Goal: Information Seeking & Learning: Learn about a topic

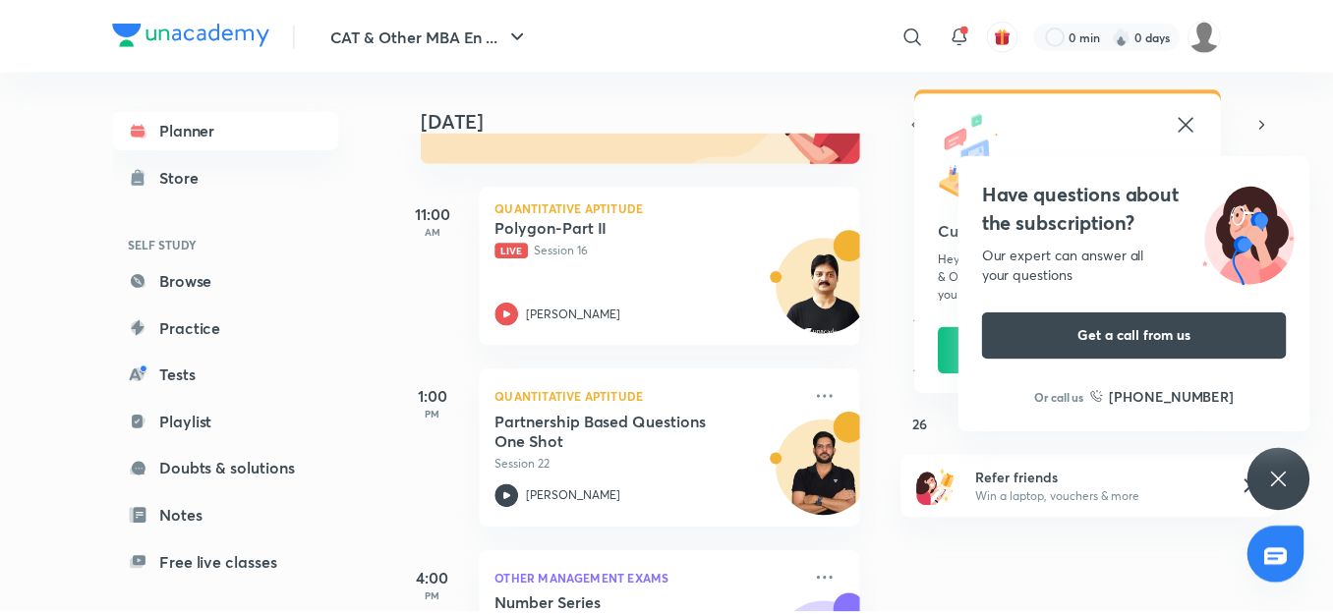
scroll to position [275, 0]
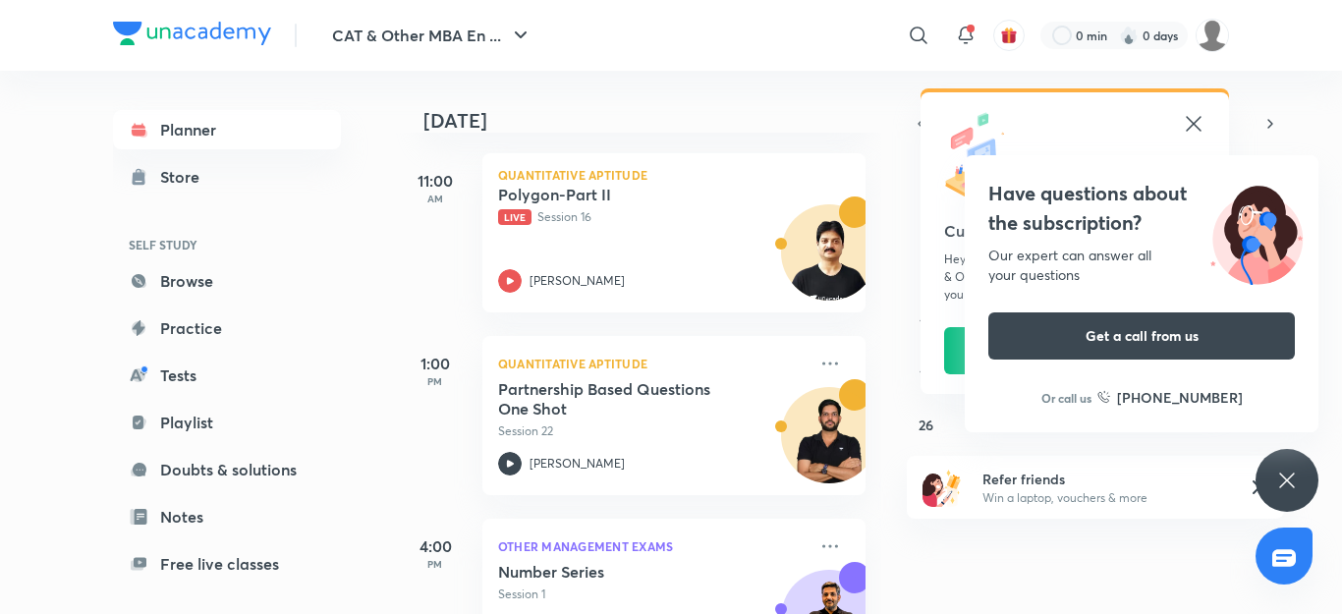
click at [1192, 122] on icon at bounding box center [1193, 123] width 15 height 15
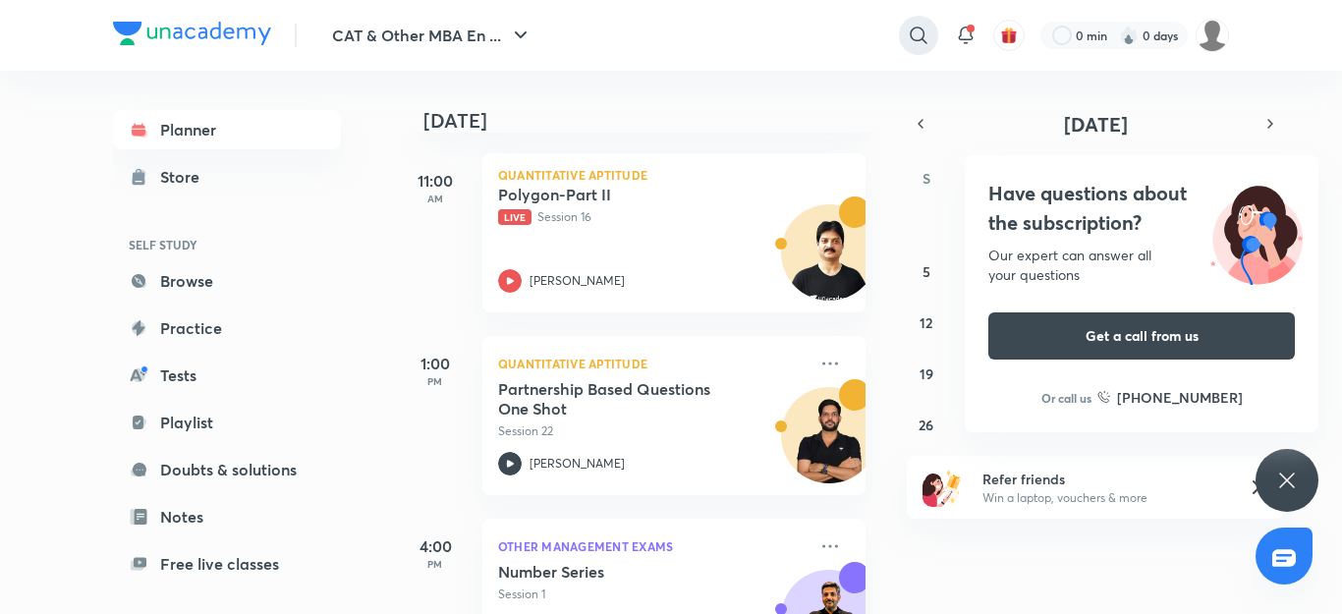
click at [915, 34] on icon at bounding box center [919, 36] width 24 height 24
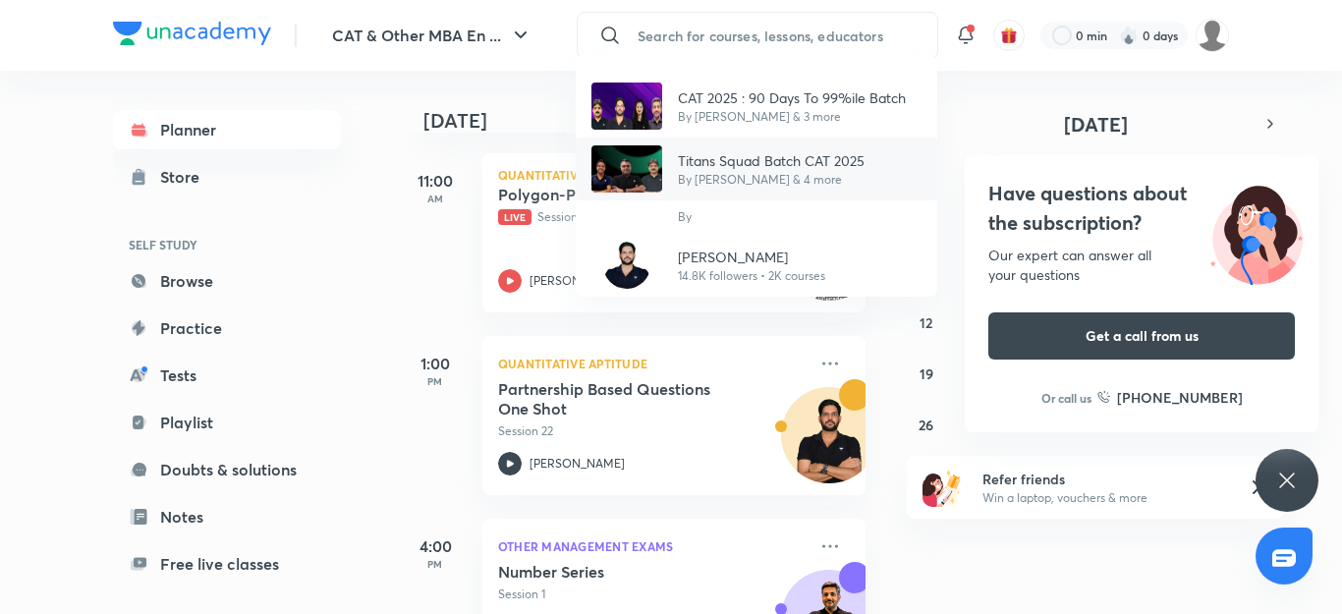
click at [810, 163] on p "Titans Squad Batch CAT 2025" at bounding box center [771, 160] width 187 height 21
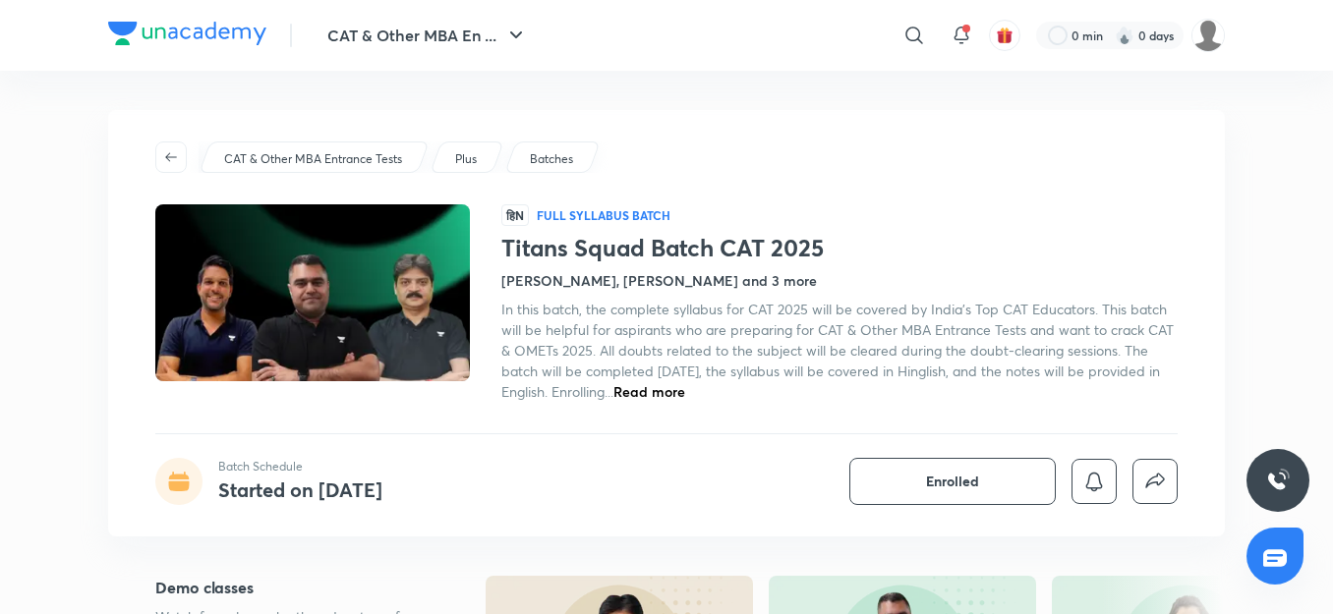
click at [909, 421] on div "Titans Squad Batch CAT 2025 Batch Schedule Started on Mar 13 Enrolled CAT & Oth…" at bounding box center [666, 323] width 1116 height 427
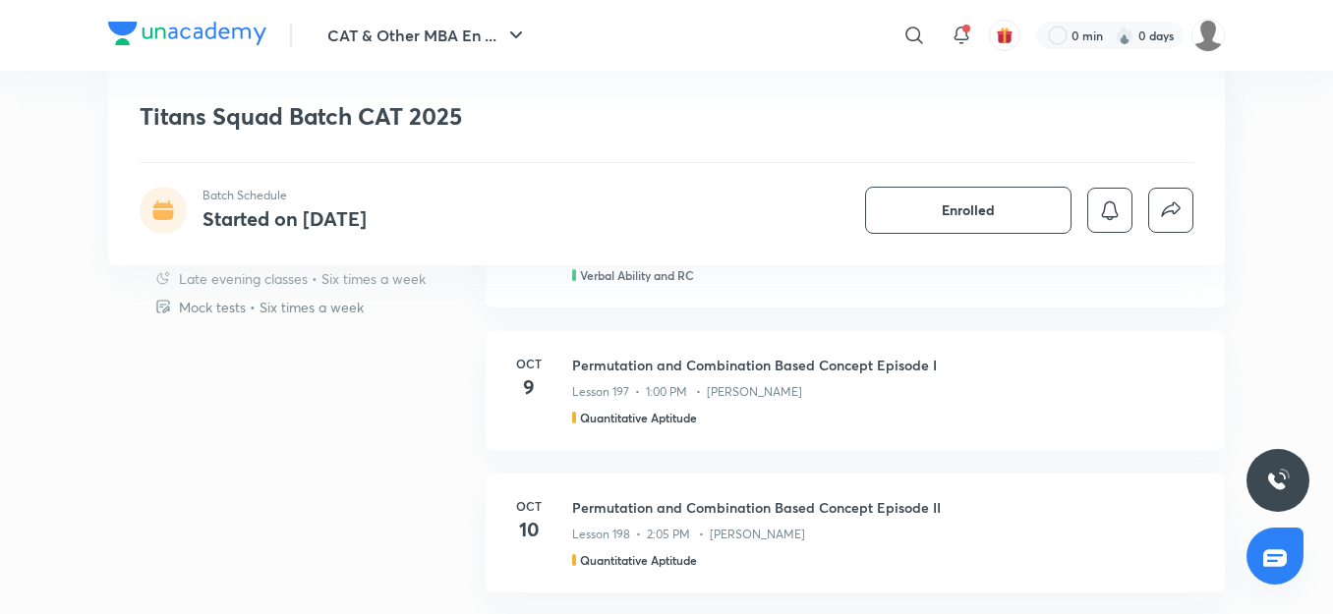
scroll to position [2162, 0]
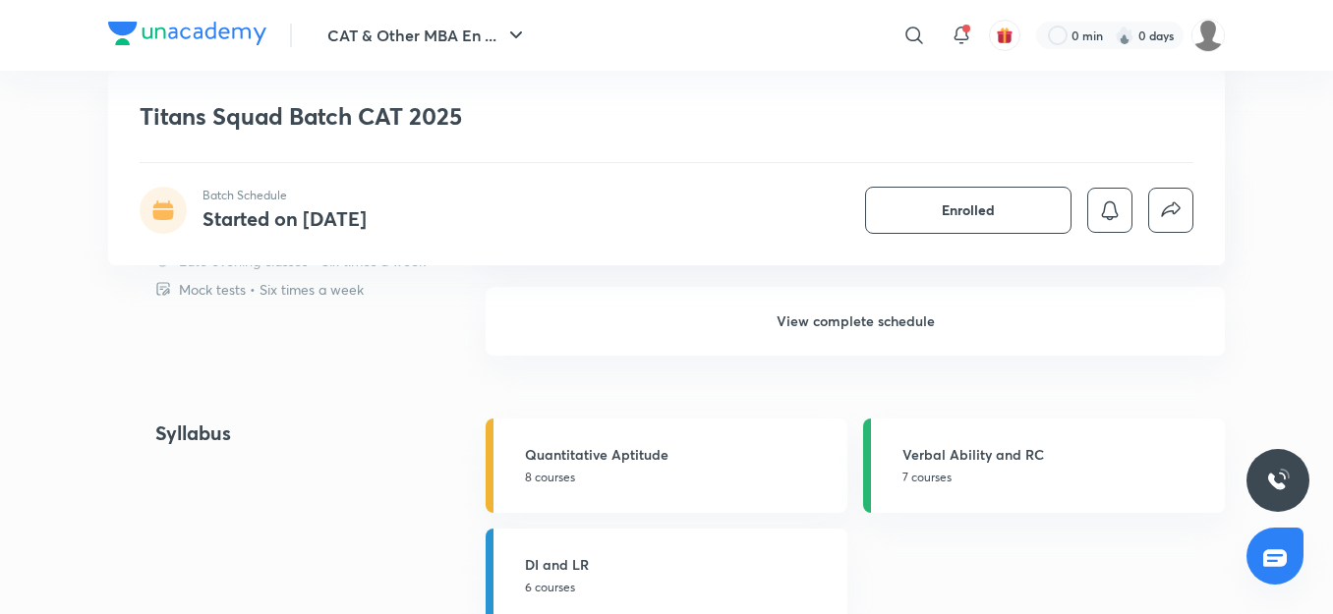
click at [835, 318] on h6 "View complete schedule" at bounding box center [854, 321] width 739 height 69
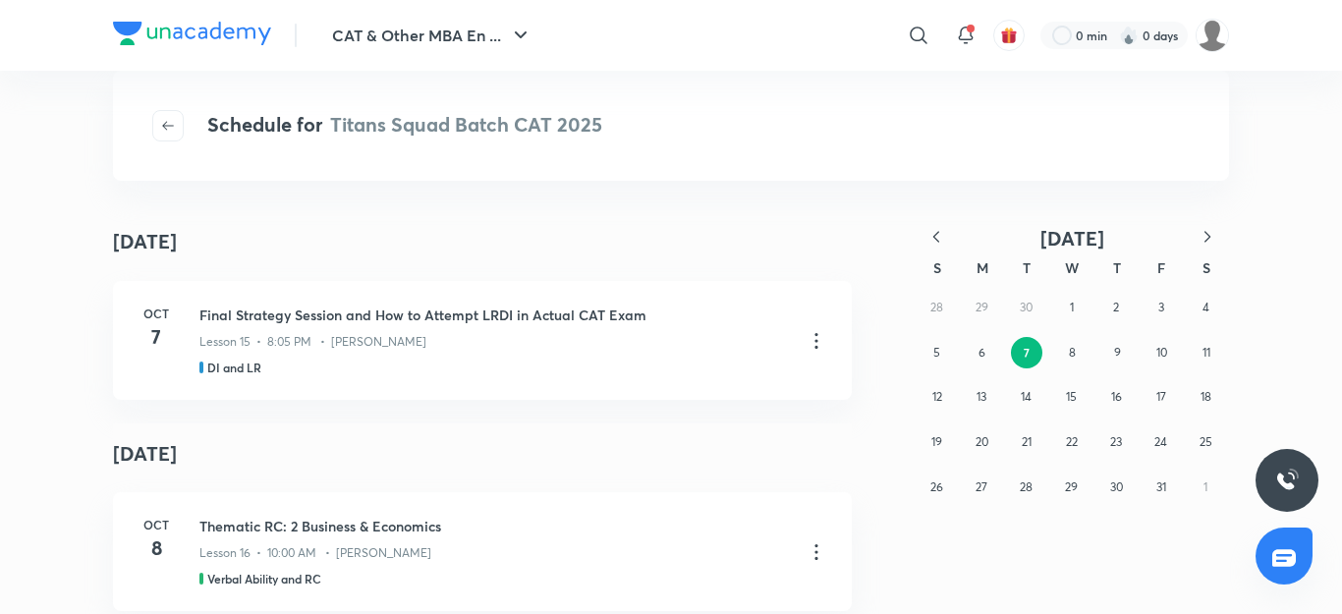
click at [938, 239] on icon "button" at bounding box center [937, 237] width 20 height 20
click at [935, 236] on icon "button" at bounding box center [937, 236] width 6 height 11
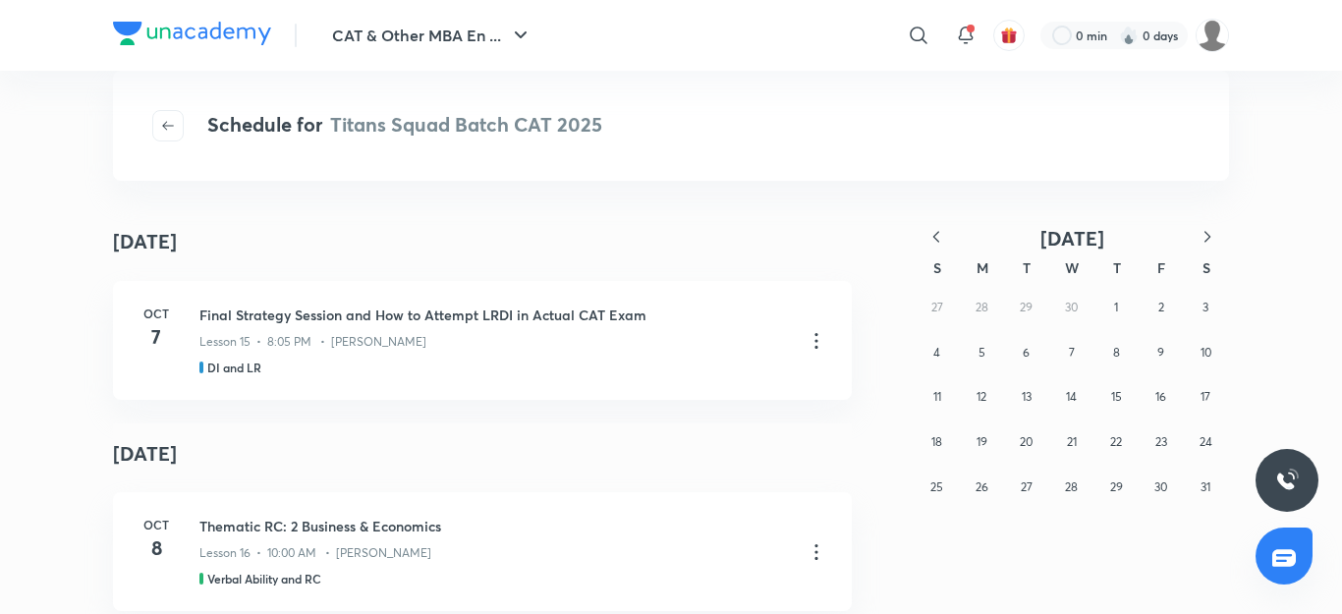
click at [935, 236] on icon "button" at bounding box center [937, 236] width 6 height 11
click at [1215, 236] on icon "button" at bounding box center [1208, 237] width 20 height 20
click at [979, 345] on abbr "5" at bounding box center [982, 352] width 7 height 15
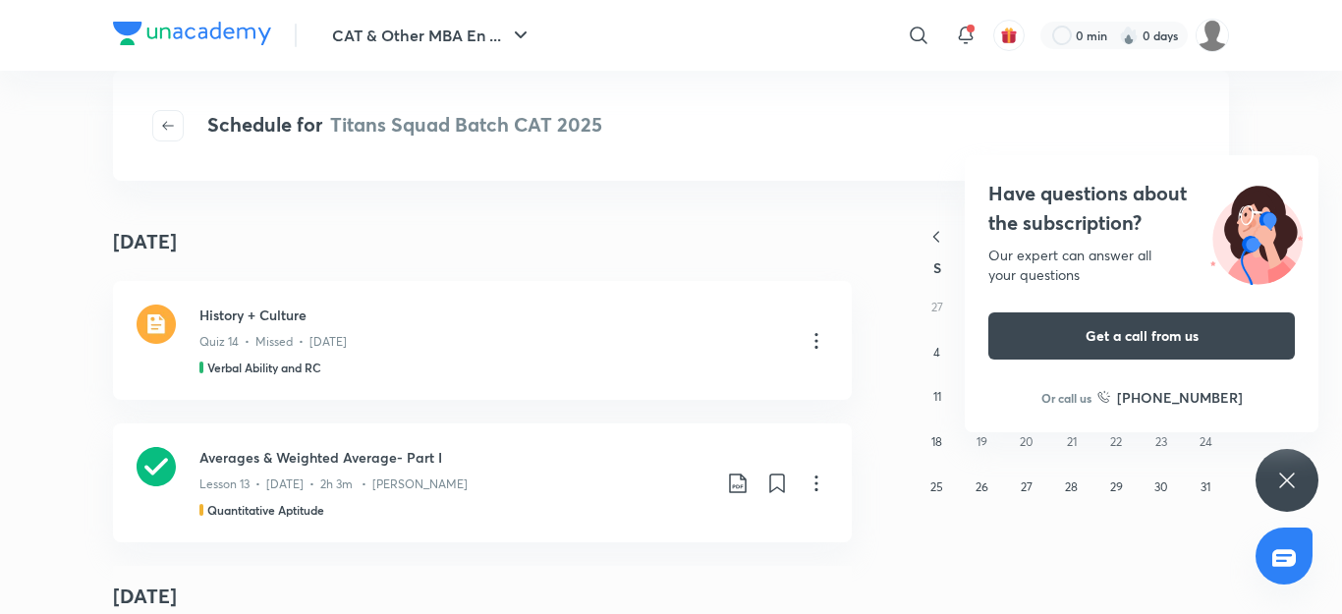
click at [1294, 475] on icon at bounding box center [1287, 480] width 15 height 15
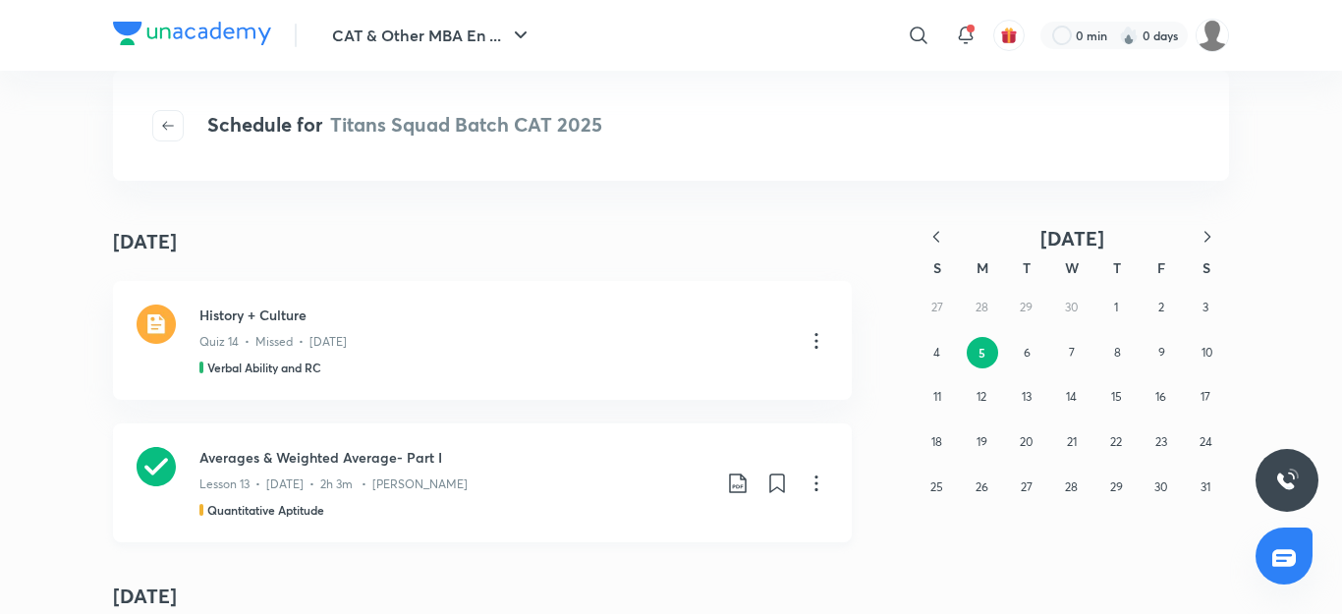
click at [149, 470] on icon at bounding box center [156, 466] width 39 height 39
